Goal: Download file/media

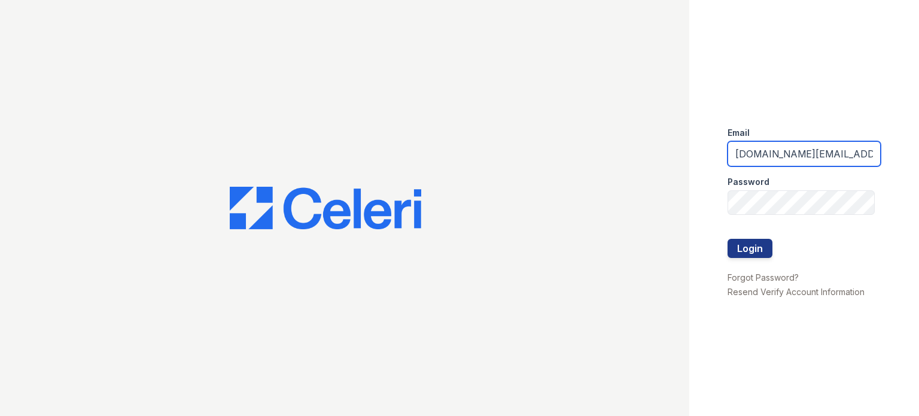
drag, startPoint x: 776, startPoint y: 154, endPoint x: 785, endPoint y: 154, distance: 8.4
click at [777, 154] on input "kimberly.pm@cafmanagement.com" at bounding box center [804, 153] width 153 height 25
click at [785, 154] on input "kimberly.pm@cafmanagement.com" at bounding box center [804, 153] width 153 height 25
type input "[DOMAIN_NAME][EMAIL_ADDRESS][DOMAIN_NAME]"
click at [728, 239] on button "Login" at bounding box center [750, 248] width 45 height 19
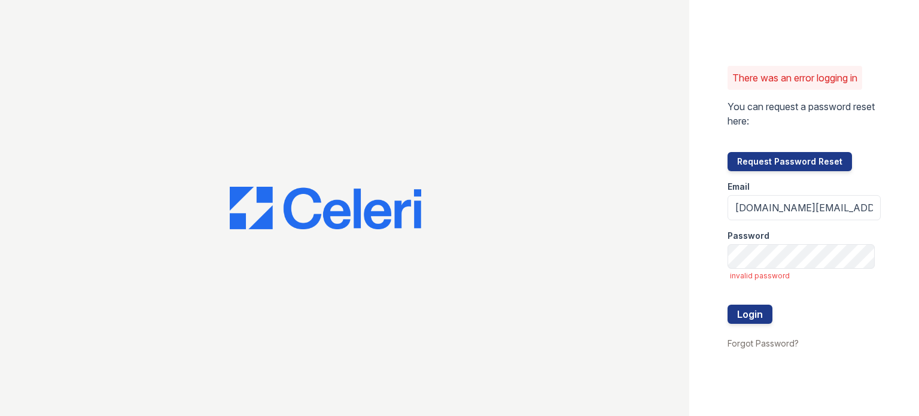
click at [782, 241] on div "Password" at bounding box center [804, 232] width 153 height 24
click at [728, 305] on button "Login" at bounding box center [750, 314] width 45 height 19
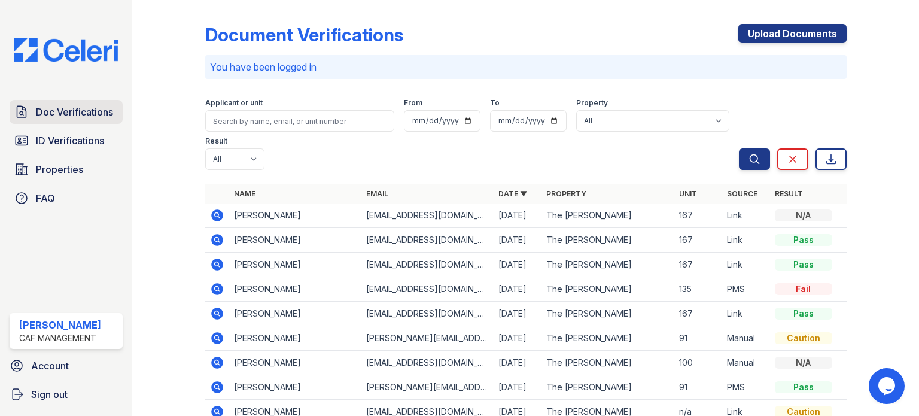
click at [71, 119] on span "Doc Verifications" at bounding box center [74, 112] width 77 height 14
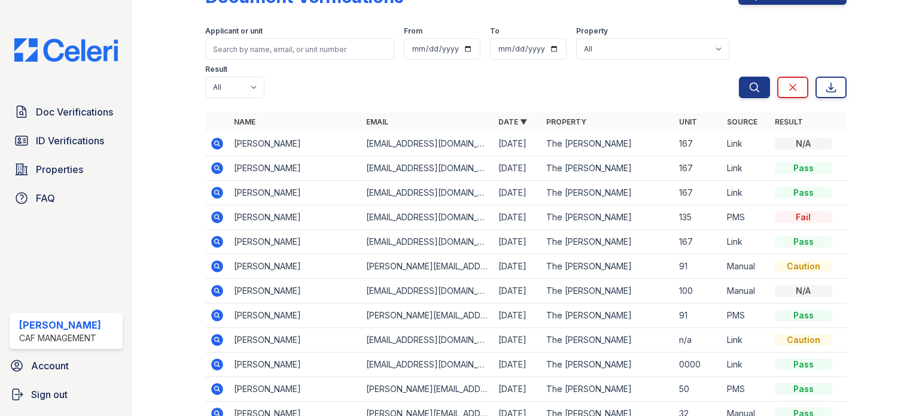
scroll to position [60, 0]
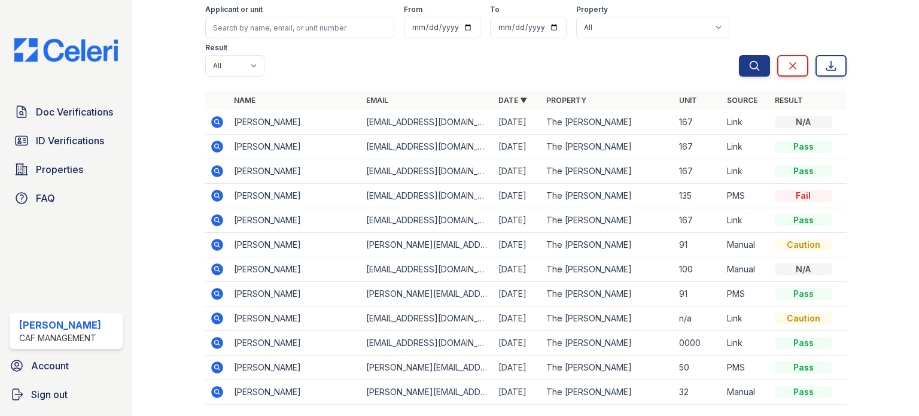
click at [214, 191] on icon at bounding box center [217, 196] width 12 height 12
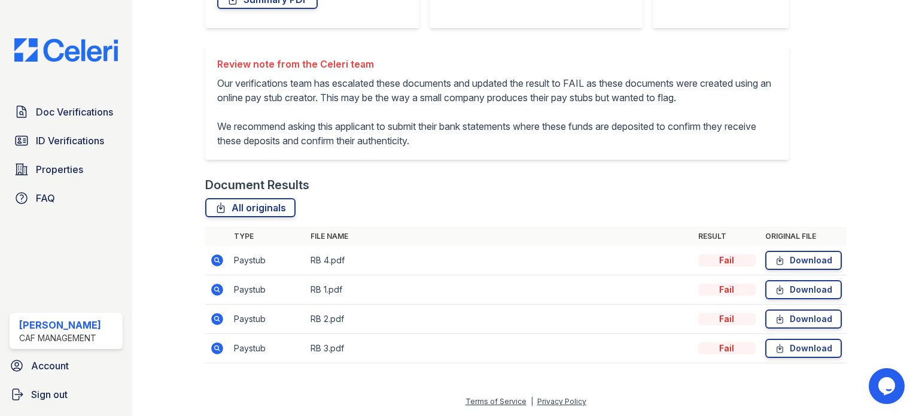
scroll to position [263, 0]
click at [804, 263] on link "Download" at bounding box center [804, 260] width 77 height 19
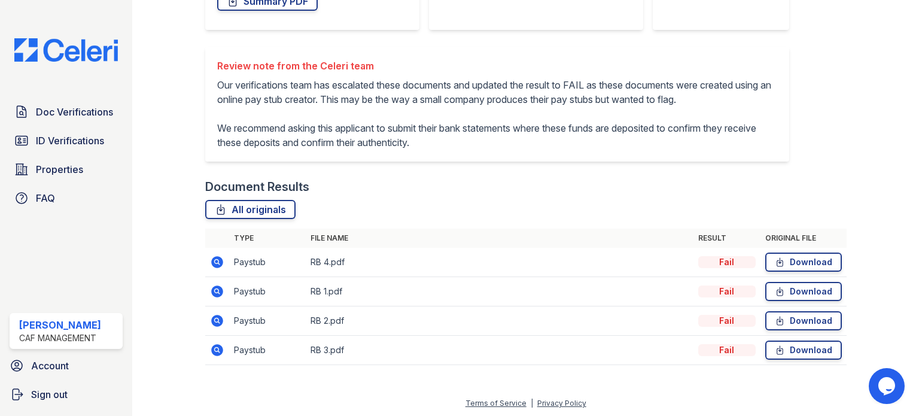
scroll to position [204, 0]
